Goal: Information Seeking & Learning: Learn about a topic

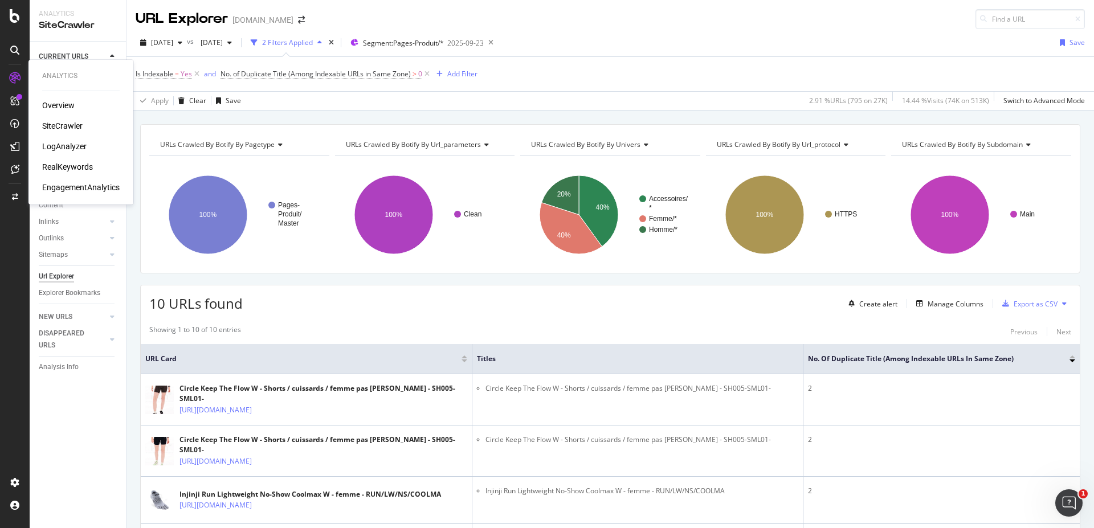
click at [77, 169] on div "RealKeywords" at bounding box center [67, 166] width 51 height 11
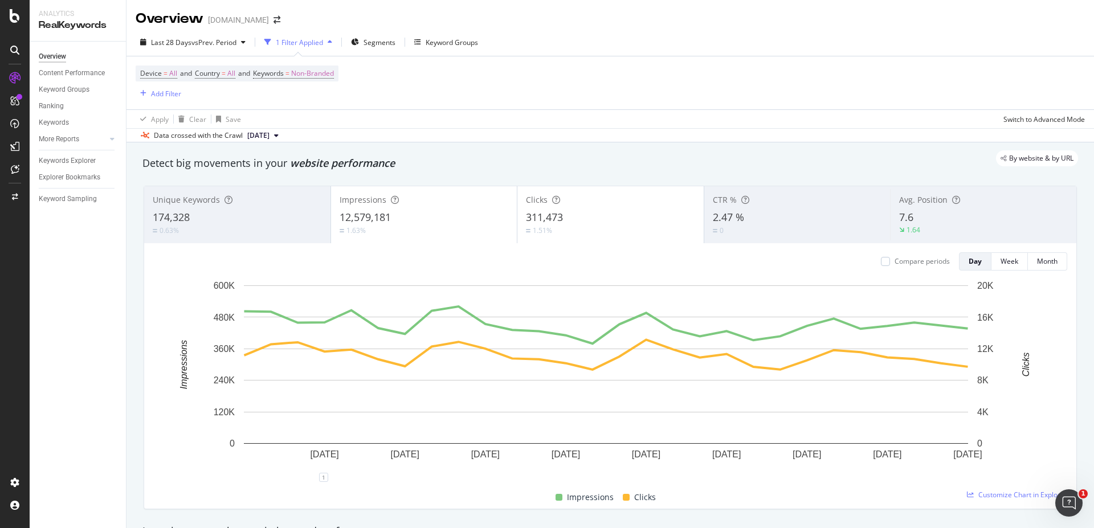
click at [323, 42] on div "1 Filter Applied" at bounding box center [299, 43] width 47 height 10
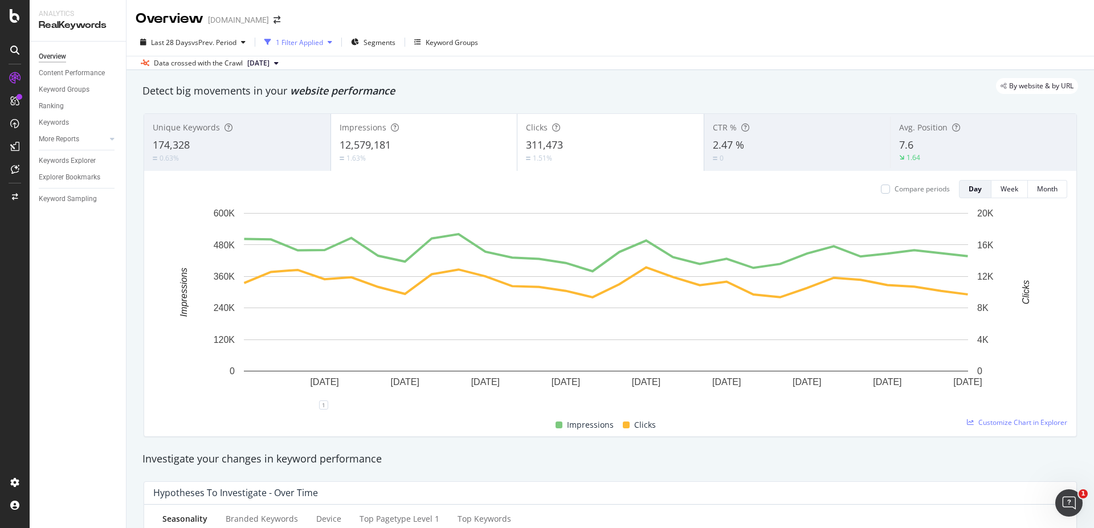
click at [323, 42] on div "1 Filter Applied" at bounding box center [299, 43] width 47 height 10
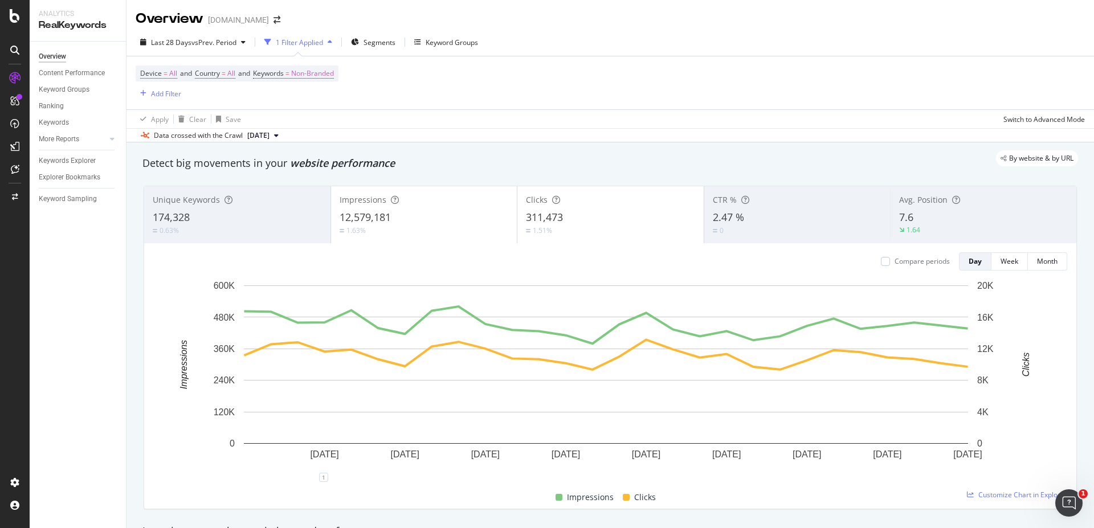
click at [323, 42] on div "1 Filter Applied" at bounding box center [299, 43] width 47 height 10
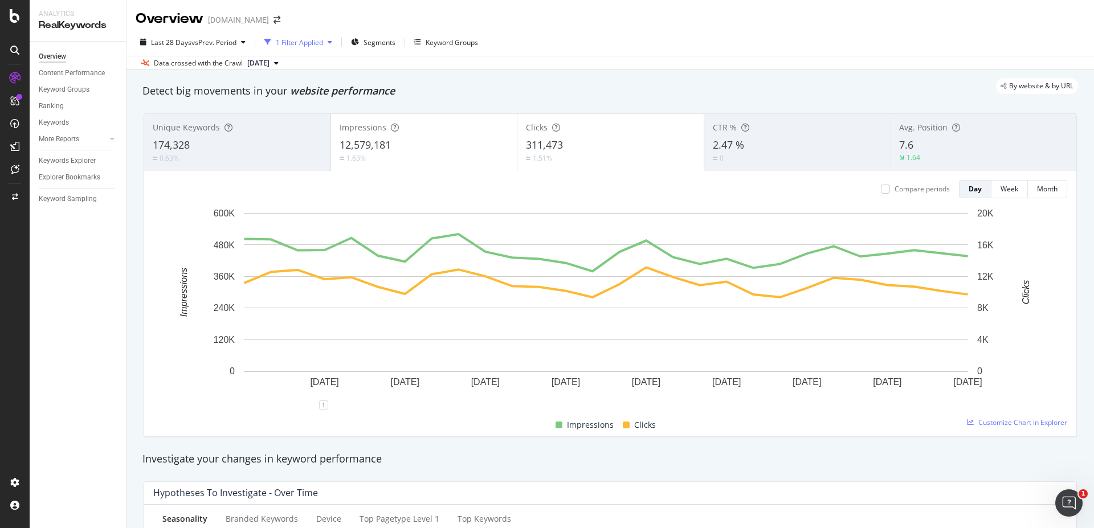
click at [316, 38] on div "1 Filter Applied" at bounding box center [299, 43] width 47 height 10
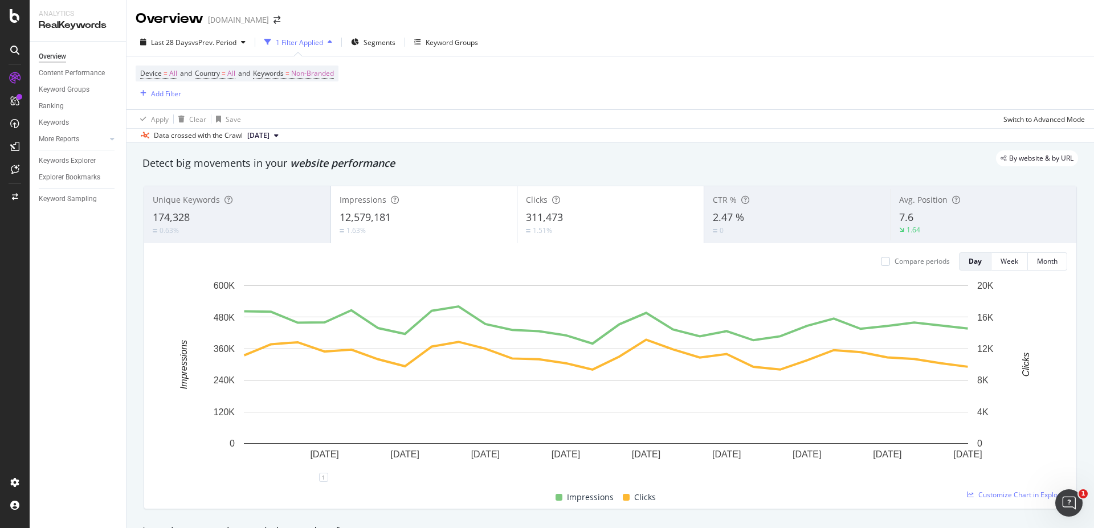
click at [316, 38] on div "1 Filter Applied" at bounding box center [299, 43] width 47 height 10
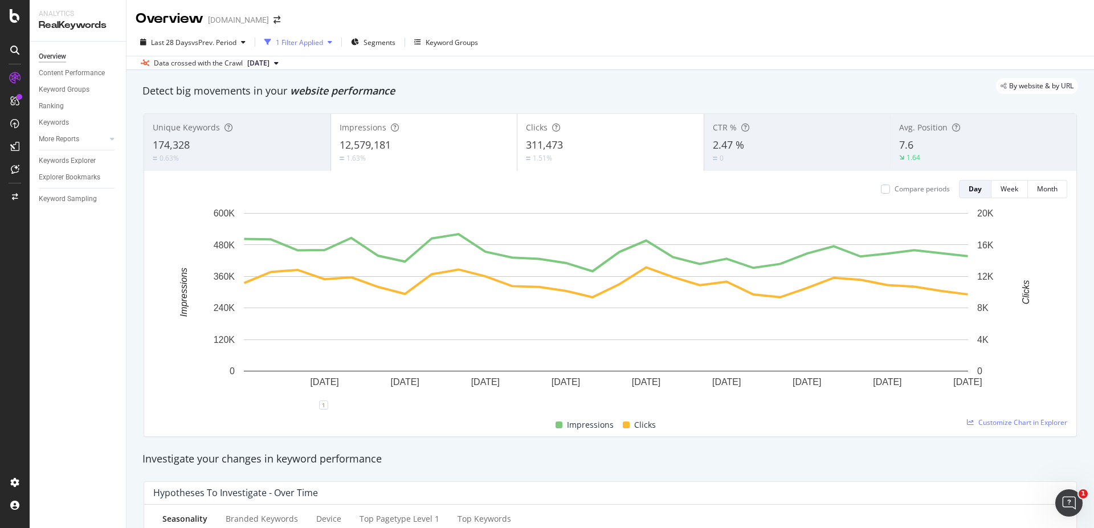
click at [316, 38] on div "1 Filter Applied" at bounding box center [299, 43] width 47 height 10
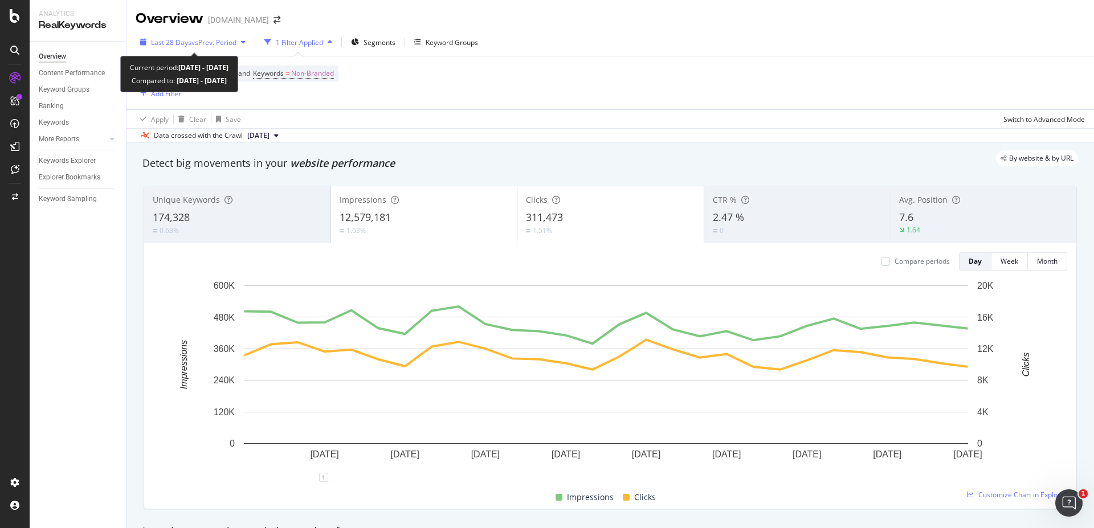
click at [201, 43] on span "vs Prev. Period" at bounding box center [214, 43] width 45 height 10
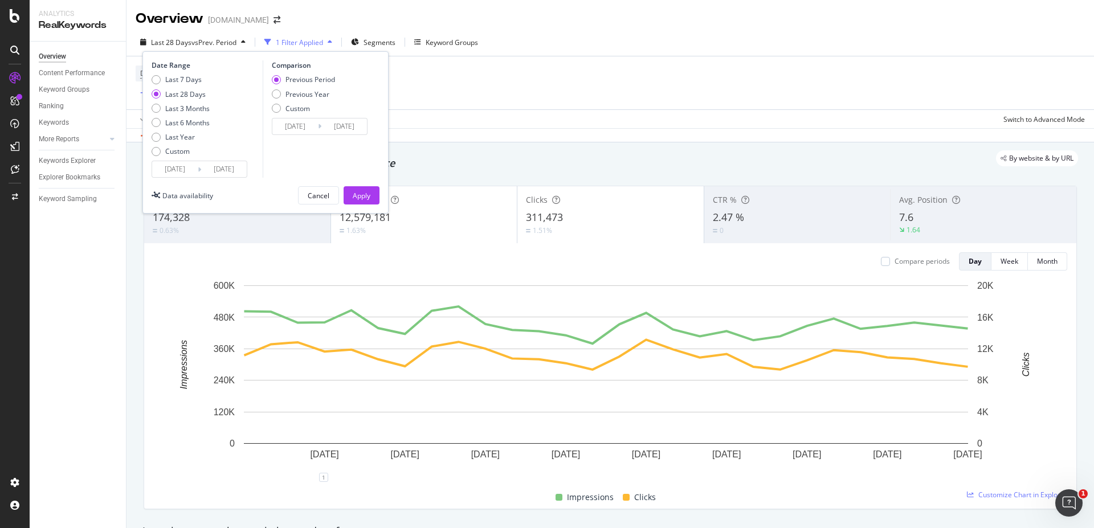
click at [186, 161] on input "[DATE]" at bounding box center [175, 169] width 46 height 16
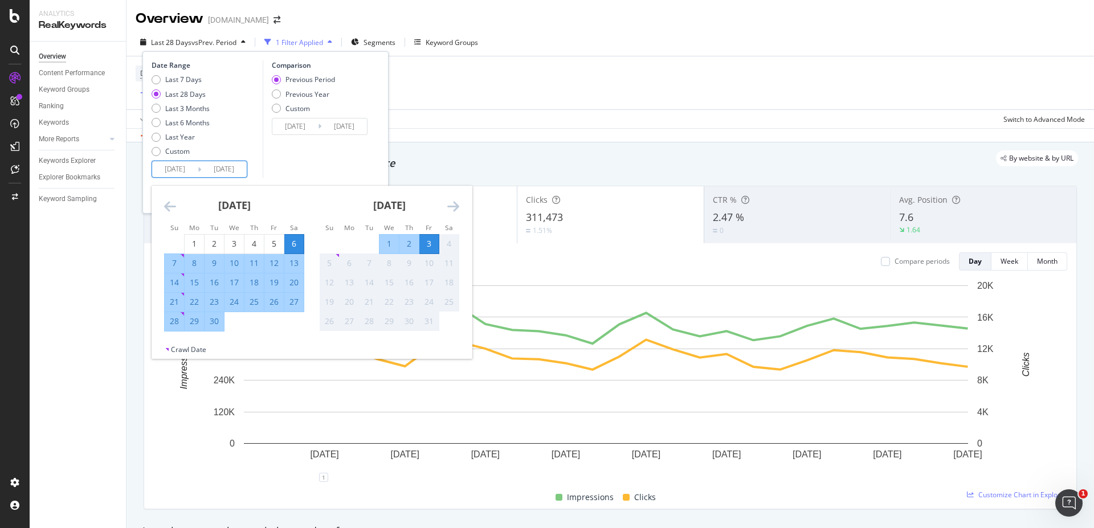
click at [234, 306] on div "24" at bounding box center [234, 301] width 19 height 11
type input "[DATE]"
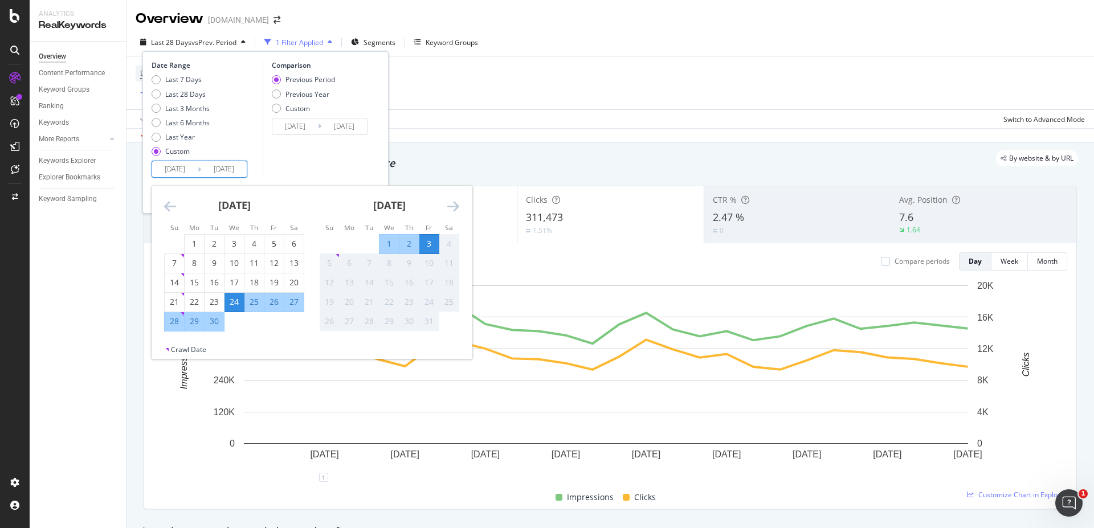
click at [217, 320] on div "30" at bounding box center [214, 321] width 19 height 11
type input "[DATE]"
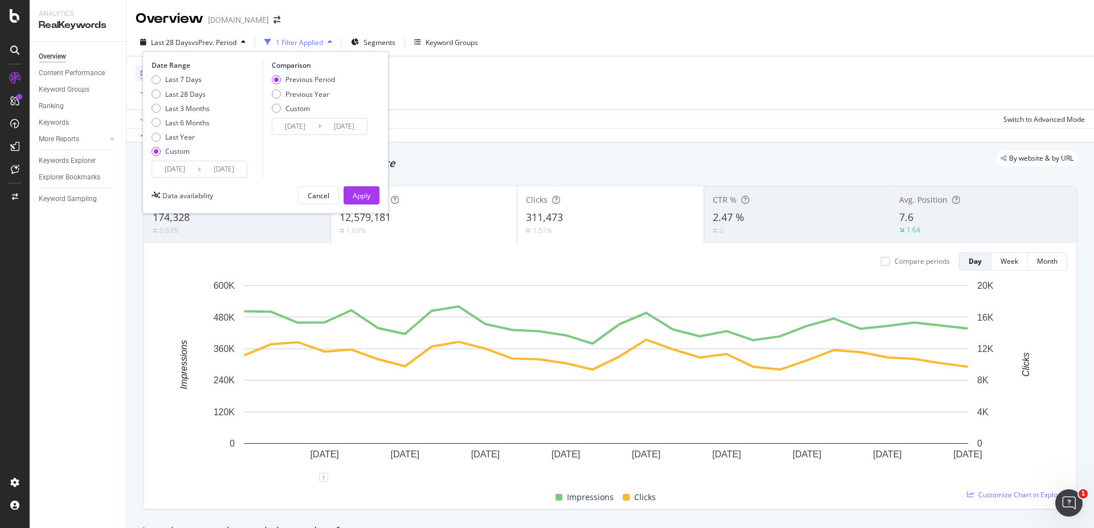
drag, startPoint x: 369, startPoint y: 192, endPoint x: 252, endPoint y: 10, distance: 215.8
click at [369, 192] on div "Apply" at bounding box center [362, 196] width 18 height 10
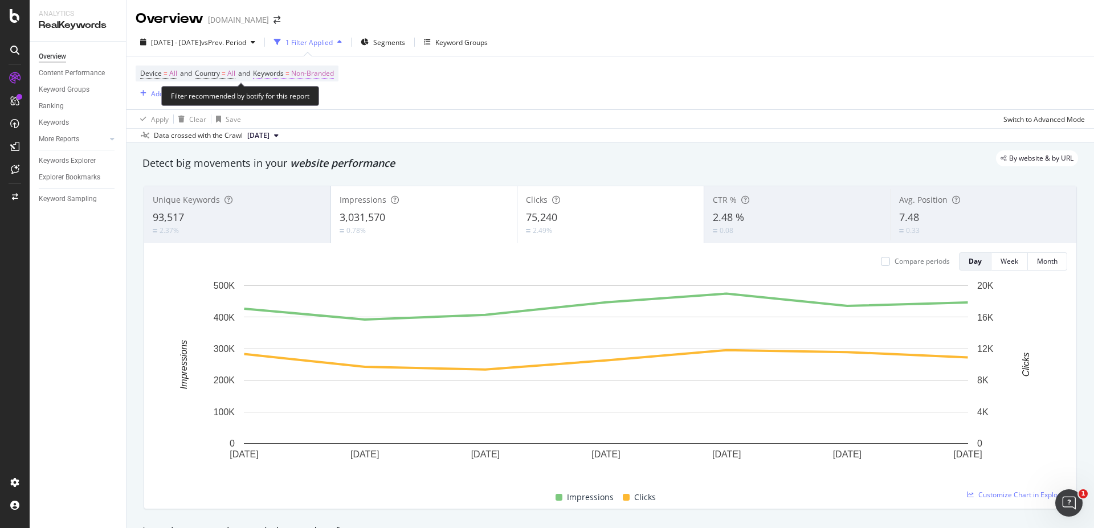
click at [332, 71] on span "Non-Branded" at bounding box center [312, 74] width 43 height 16
click at [319, 98] on div "button" at bounding box center [324, 100] width 14 height 7
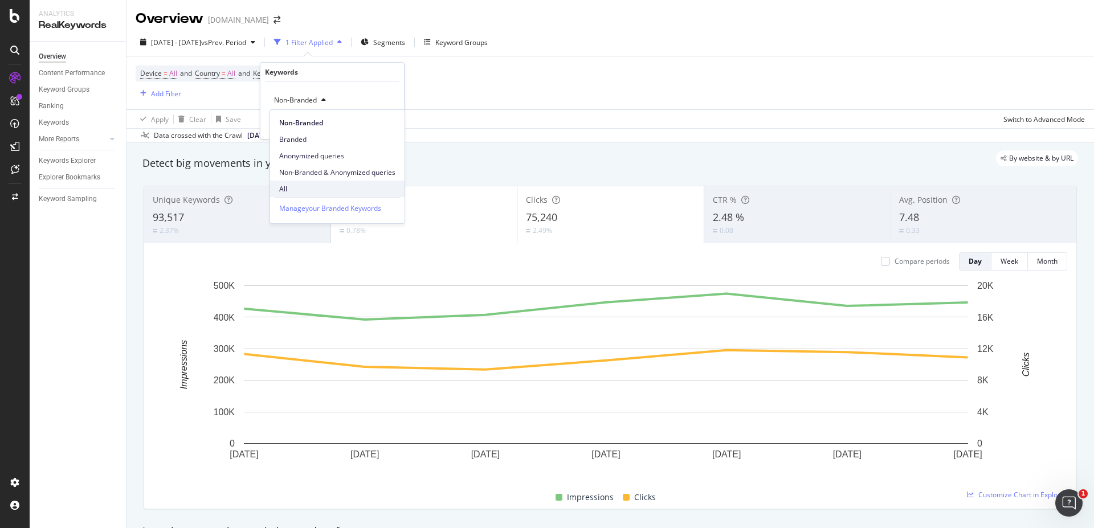
click at [306, 183] on div "All" at bounding box center [337, 189] width 135 height 17
click at [385, 122] on div "Apply" at bounding box center [386, 125] width 18 height 10
